Goal: Task Accomplishment & Management: Manage account settings

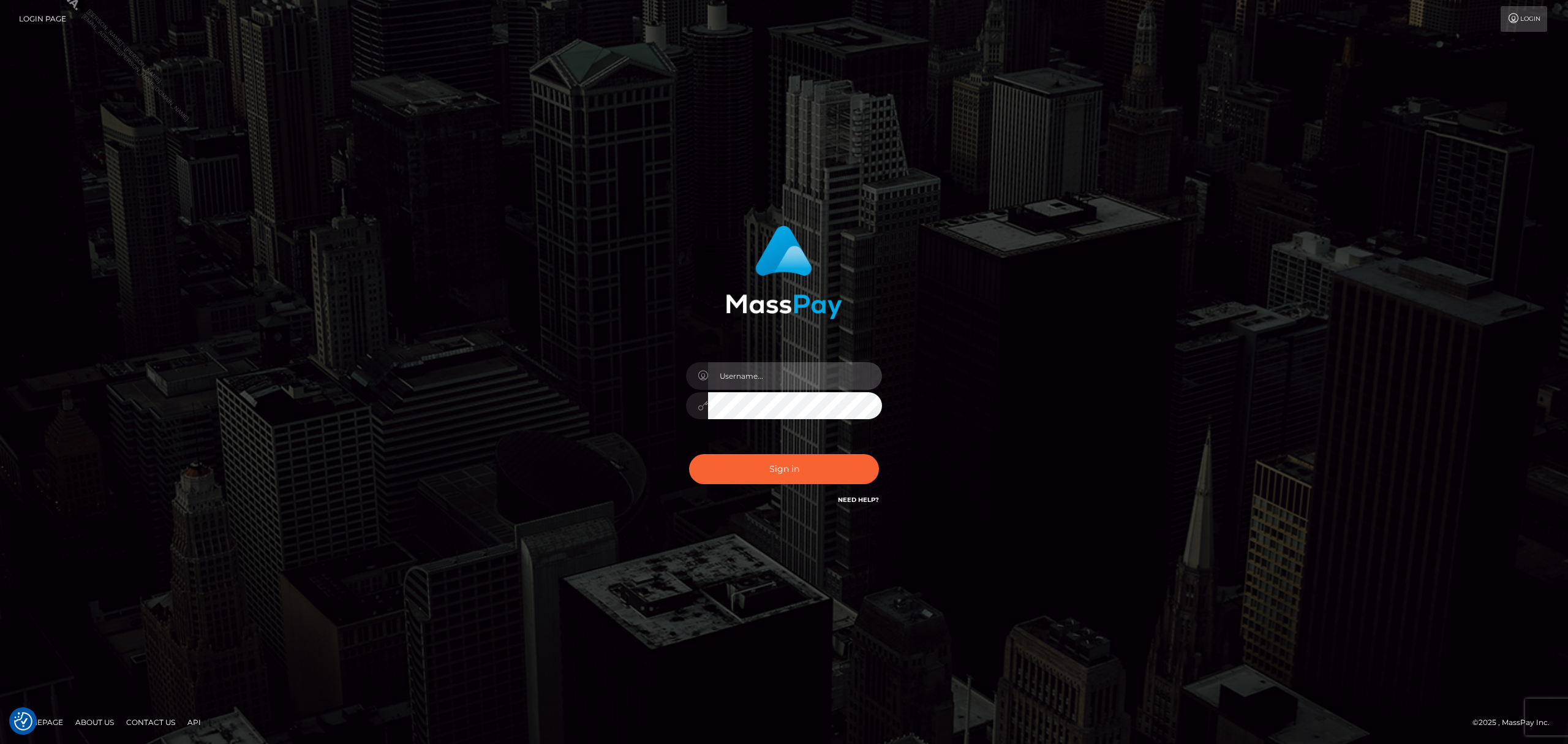
click at [753, 380] on input "text" at bounding box center [795, 376] width 174 height 28
type input "Grant.megabonanza"
click at [803, 478] on button "Sign in" at bounding box center [783, 469] width 190 height 30
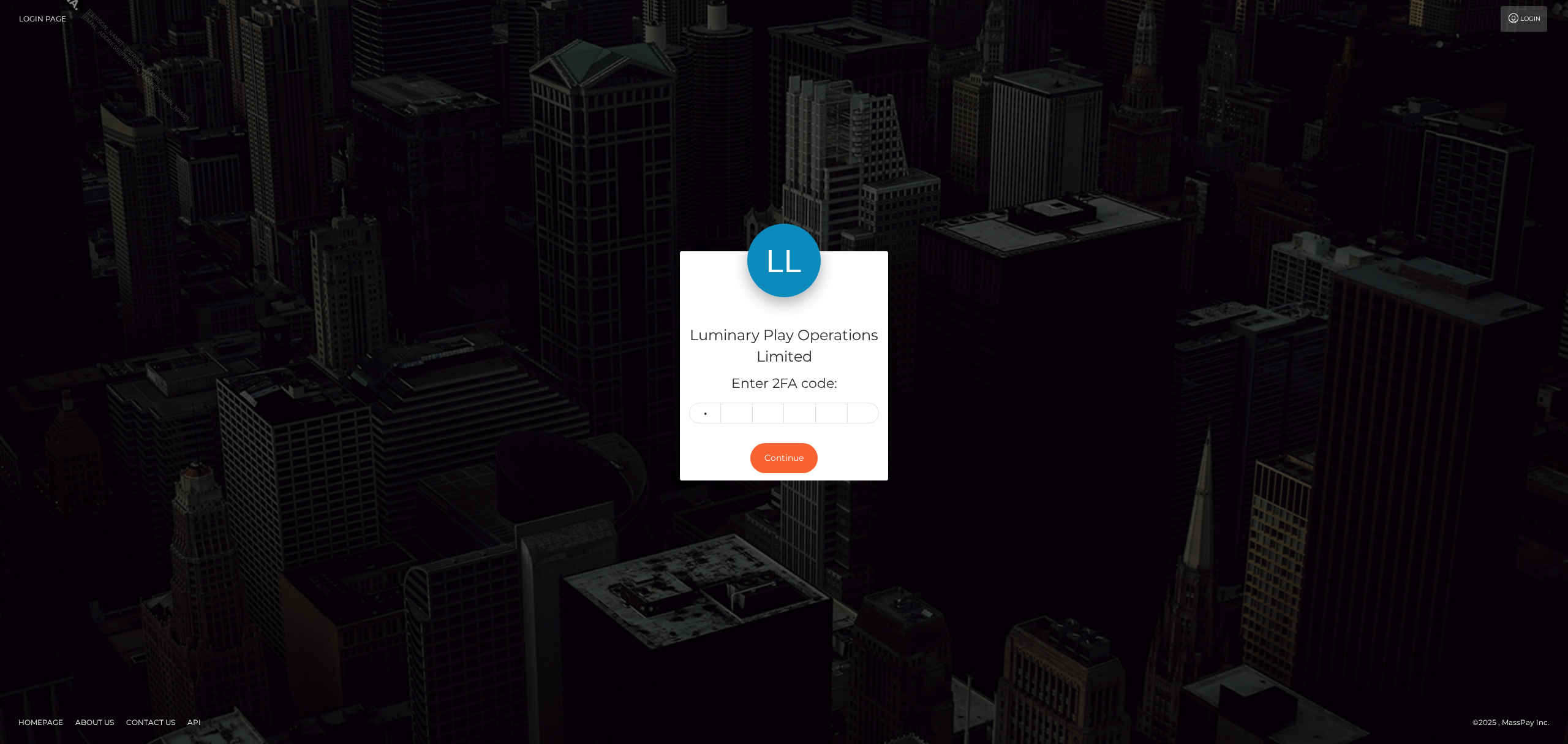
type input "9"
type input "4"
type input "2"
type input "0"
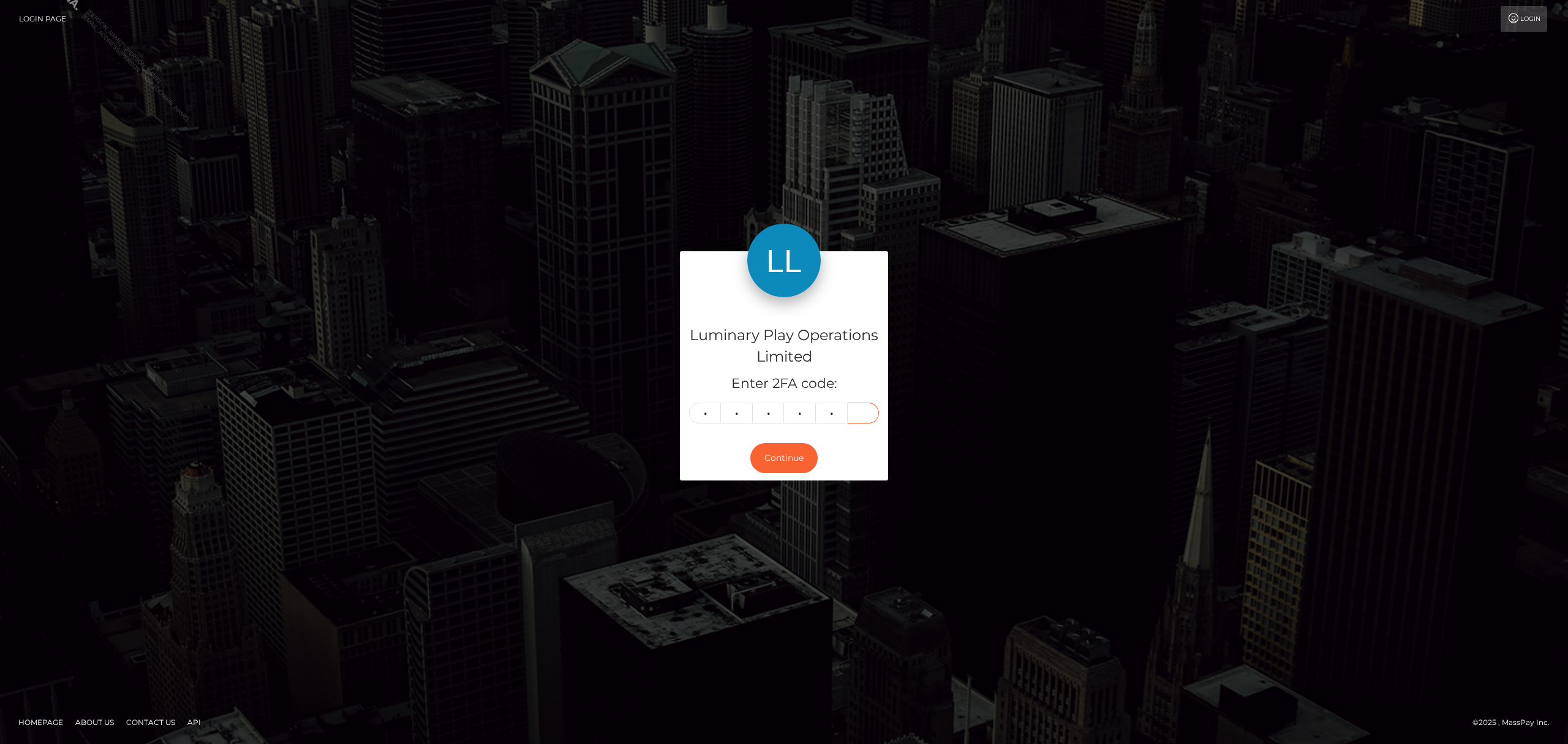
type input "4"
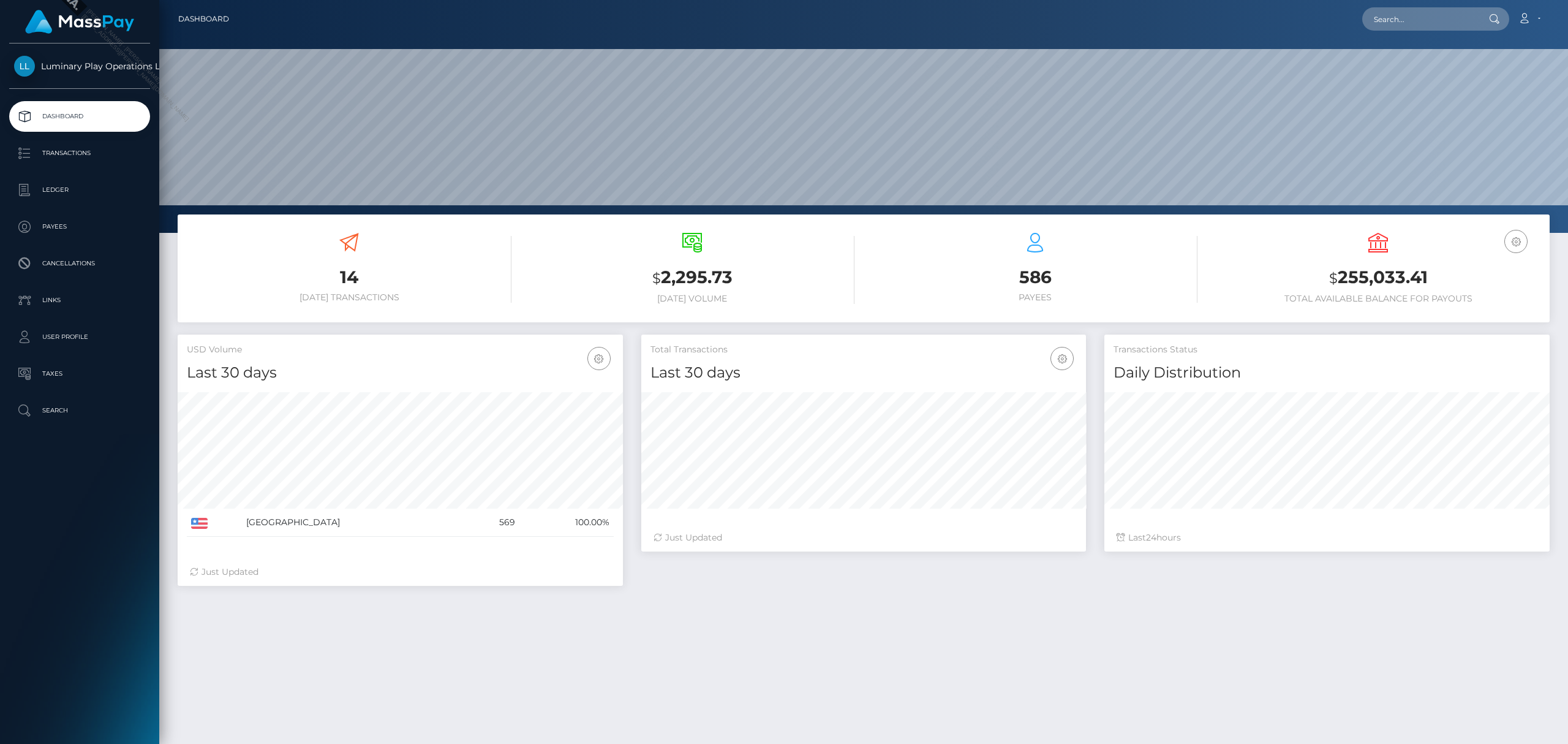
scroll to position [217, 445]
drag, startPoint x: 1436, startPoint y: 274, endPoint x: 1337, endPoint y: 272, distance: 99.0
click at [1337, 272] on h3 "$ 255,033.41" at bounding box center [1378, 277] width 325 height 25
copy h3 "255,033.41"
